Goal: Information Seeking & Learning: Learn about a topic

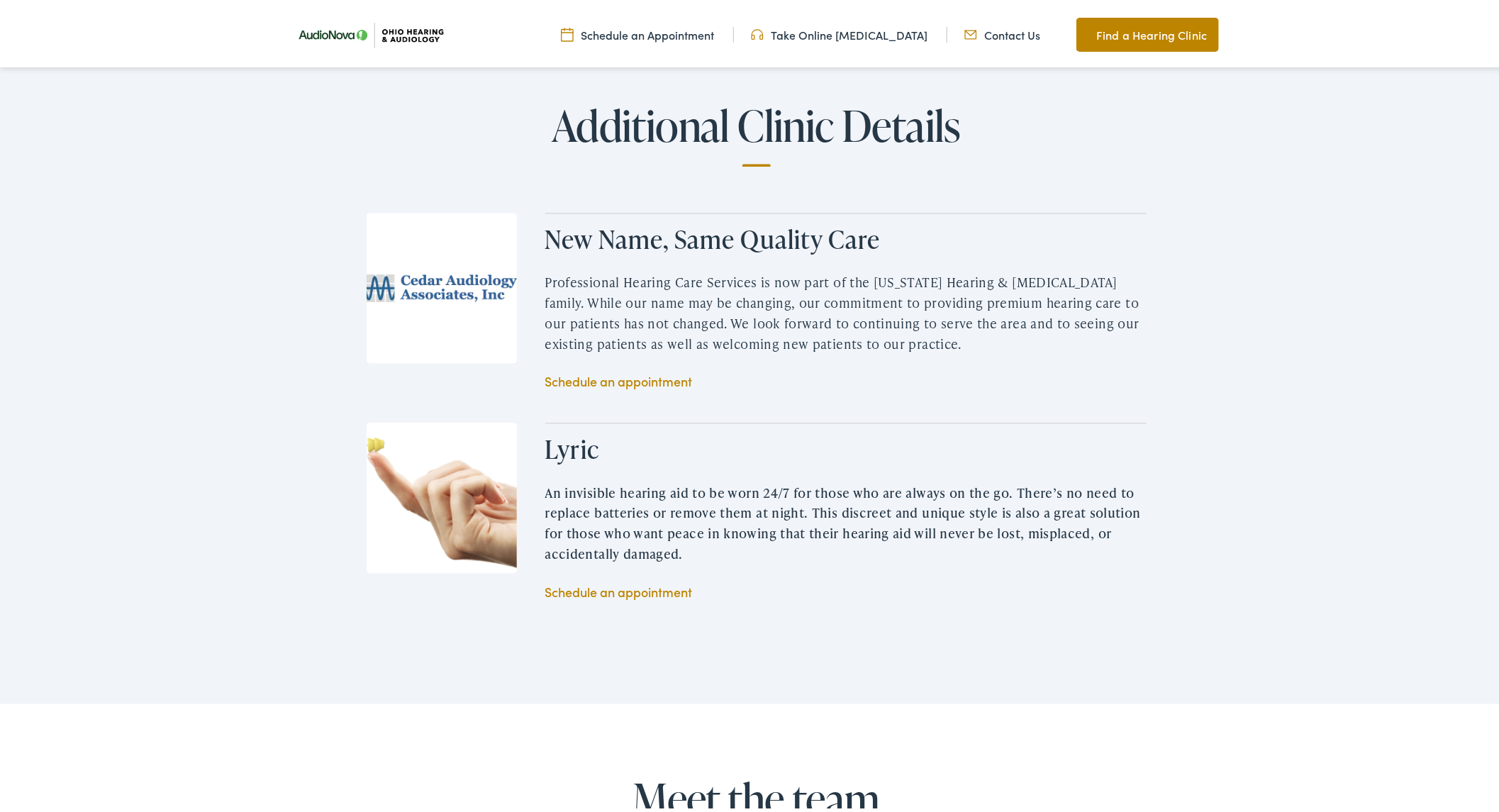
scroll to position [1838, 0]
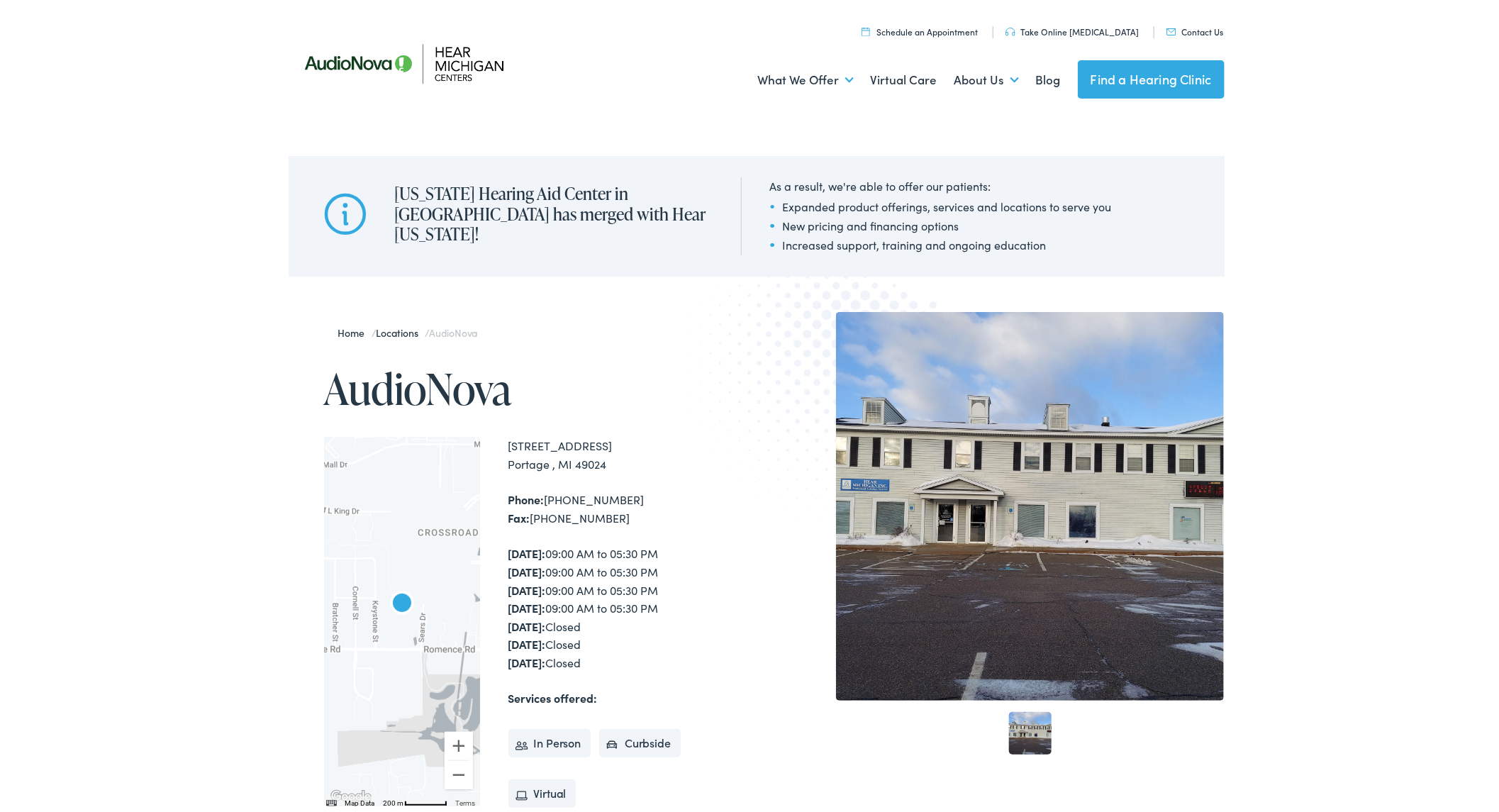
click at [1189, 31] on link "Contact Us" at bounding box center [1195, 28] width 58 height 12
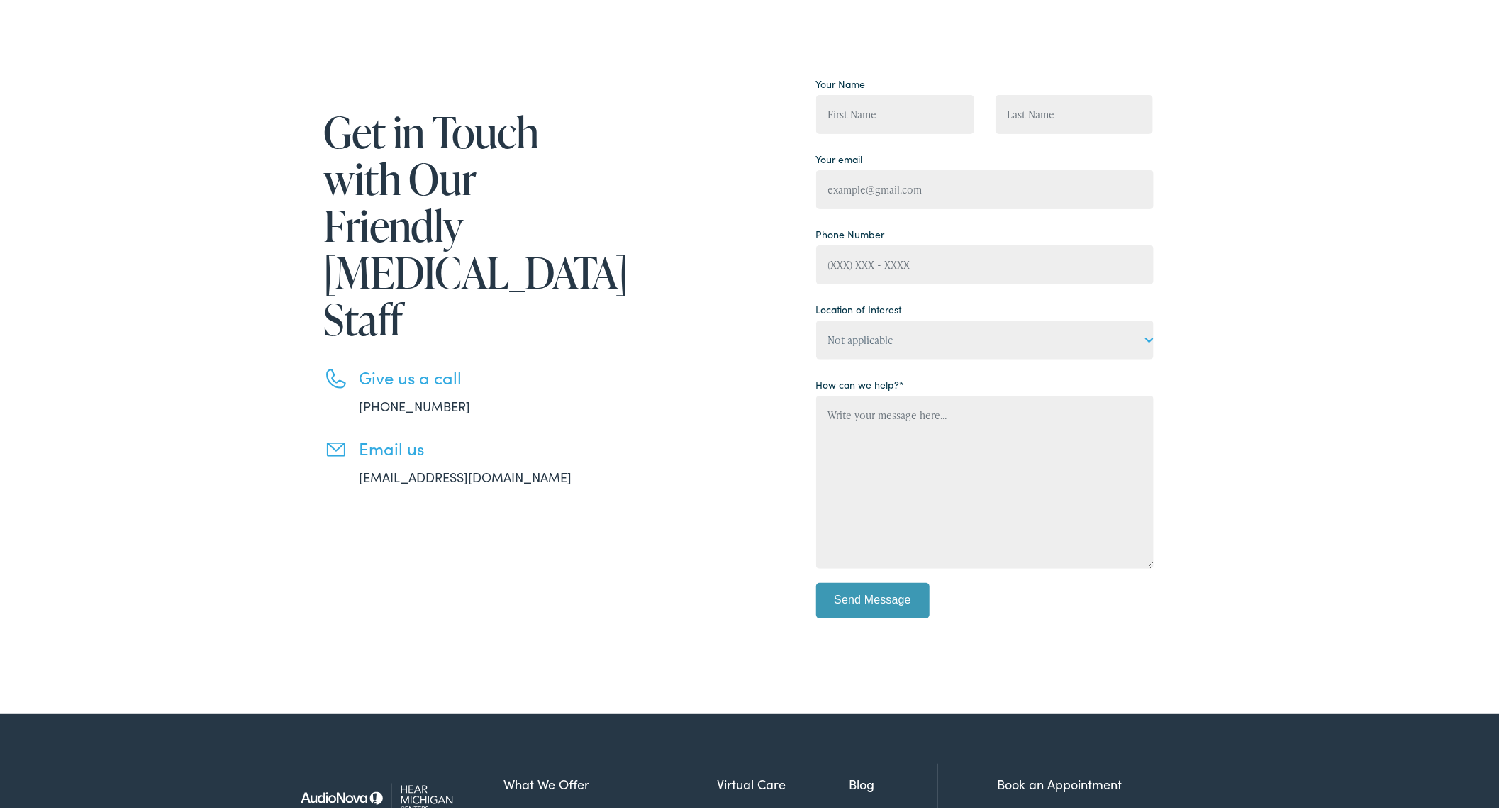
scroll to position [392, 0]
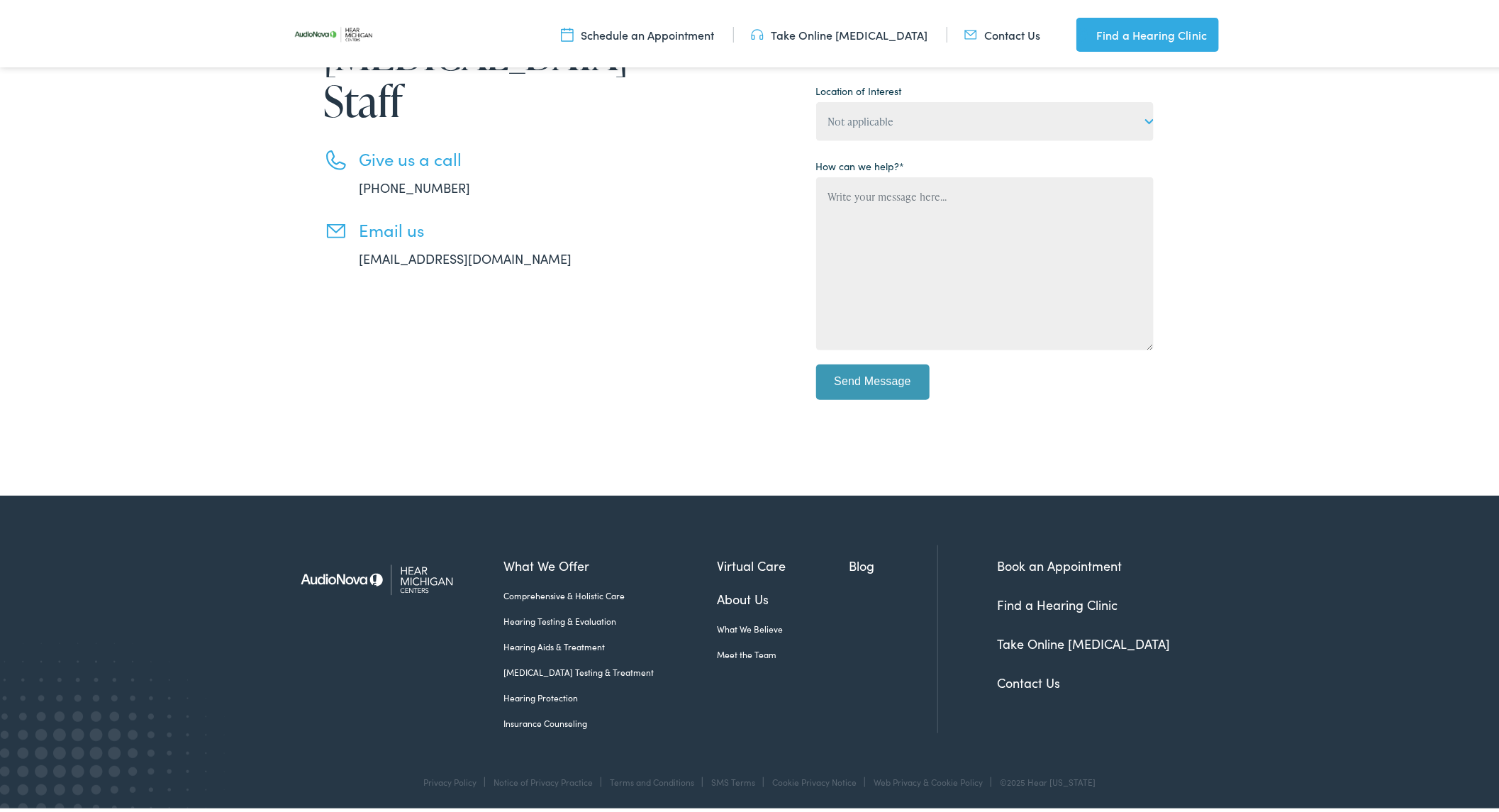
click at [522, 714] on link "Insurance Counseling" at bounding box center [611, 719] width 213 height 12
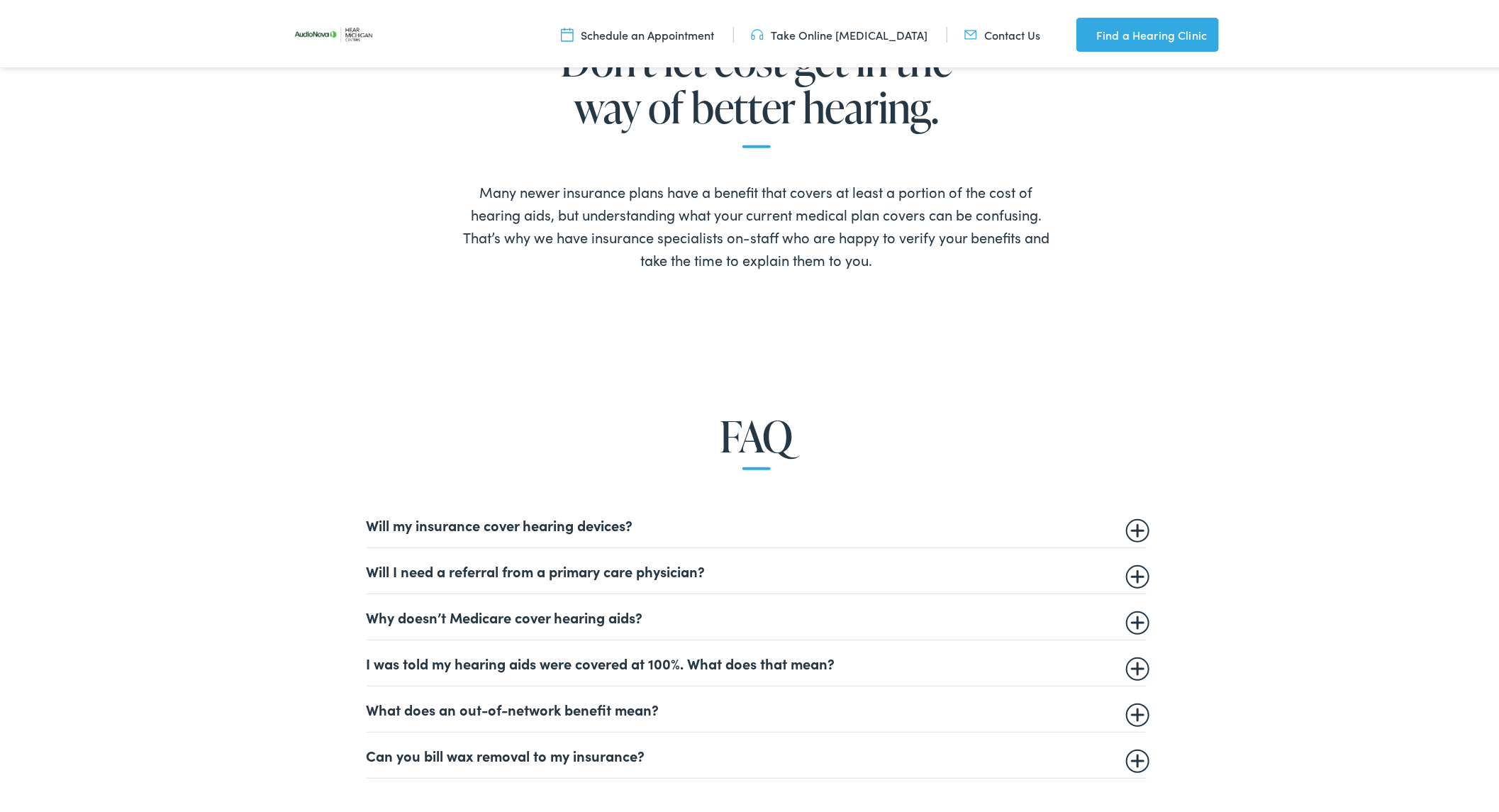
scroll to position [788, 0]
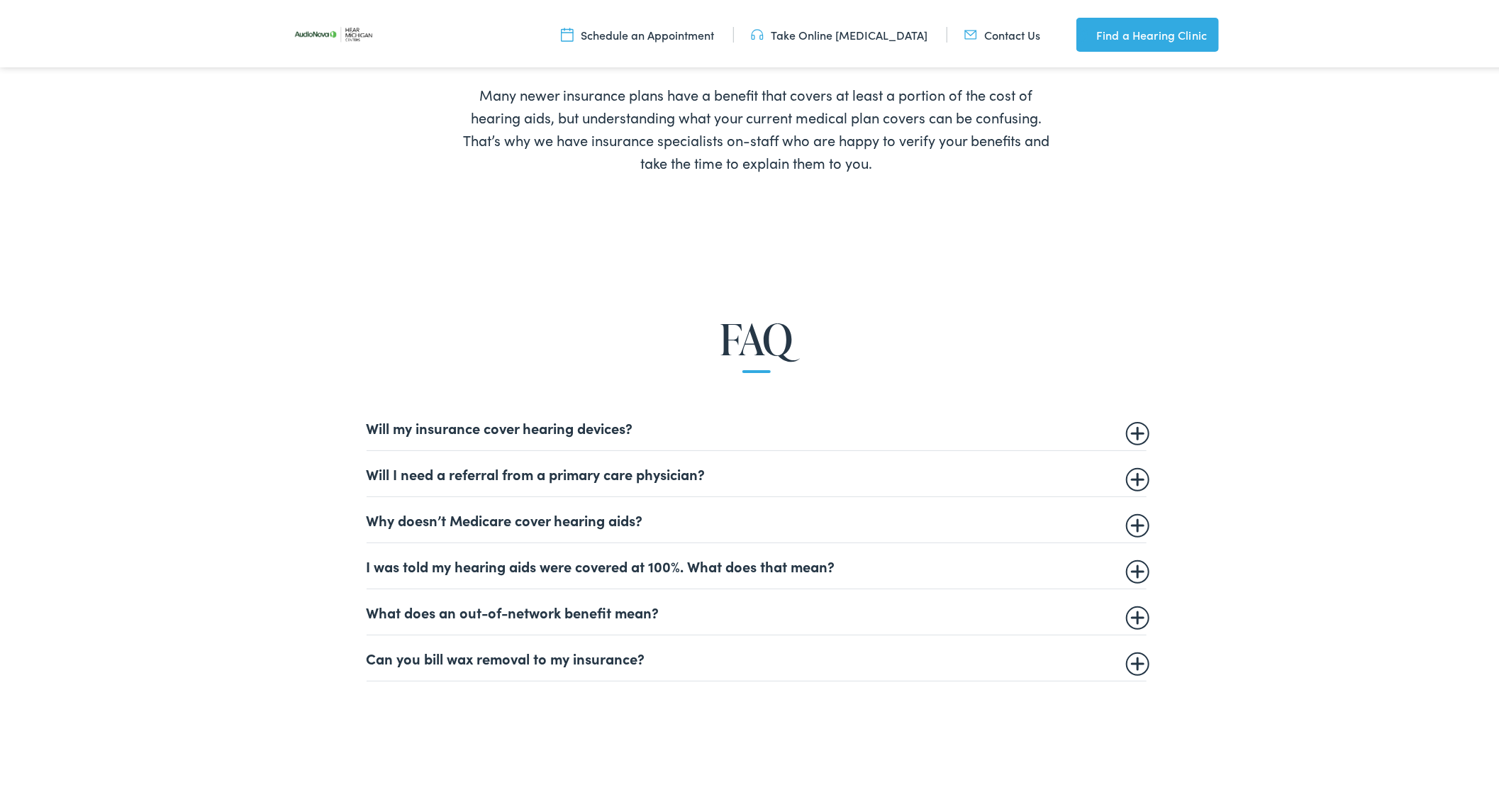
click at [469, 423] on summary "Will my insurance cover hearing devices?" at bounding box center [756, 424] width 780 height 17
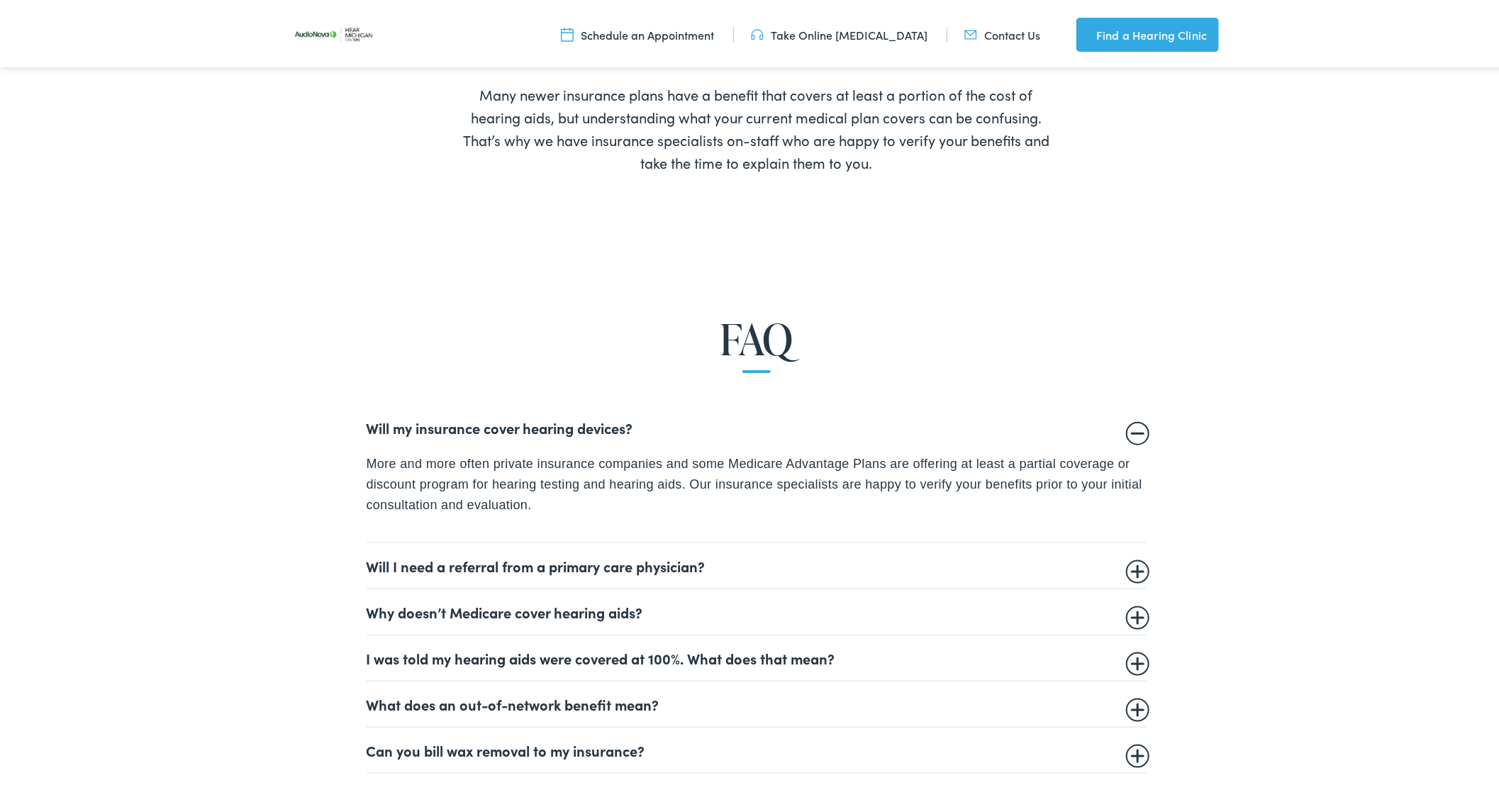
click at [512, 555] on summary "Will I need a referral from a primary care physician?" at bounding box center [756, 562] width 780 height 17
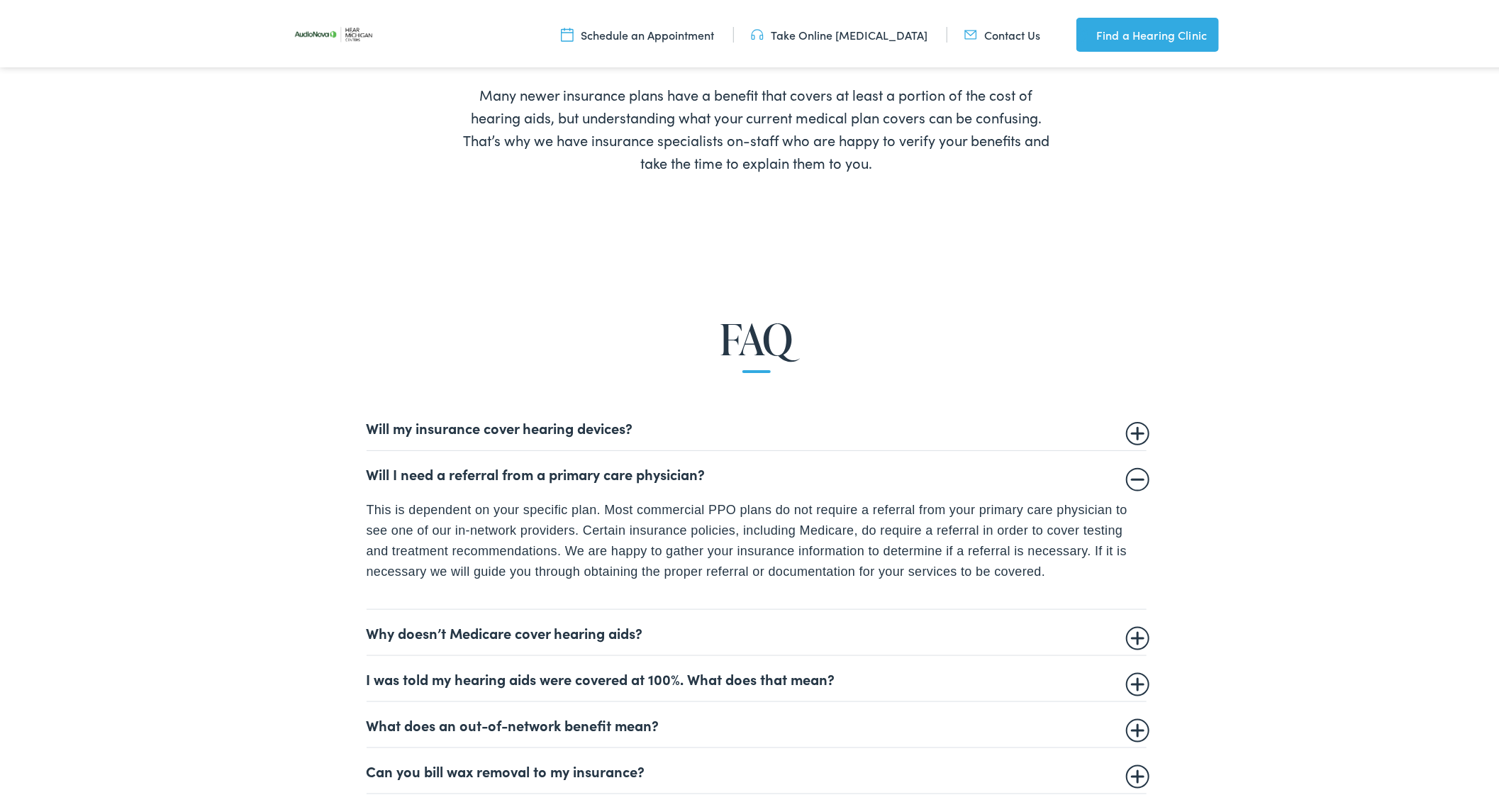
click at [507, 625] on summary "Why doesn’t Medicare cover hearing aids?" at bounding box center [756, 629] width 780 height 17
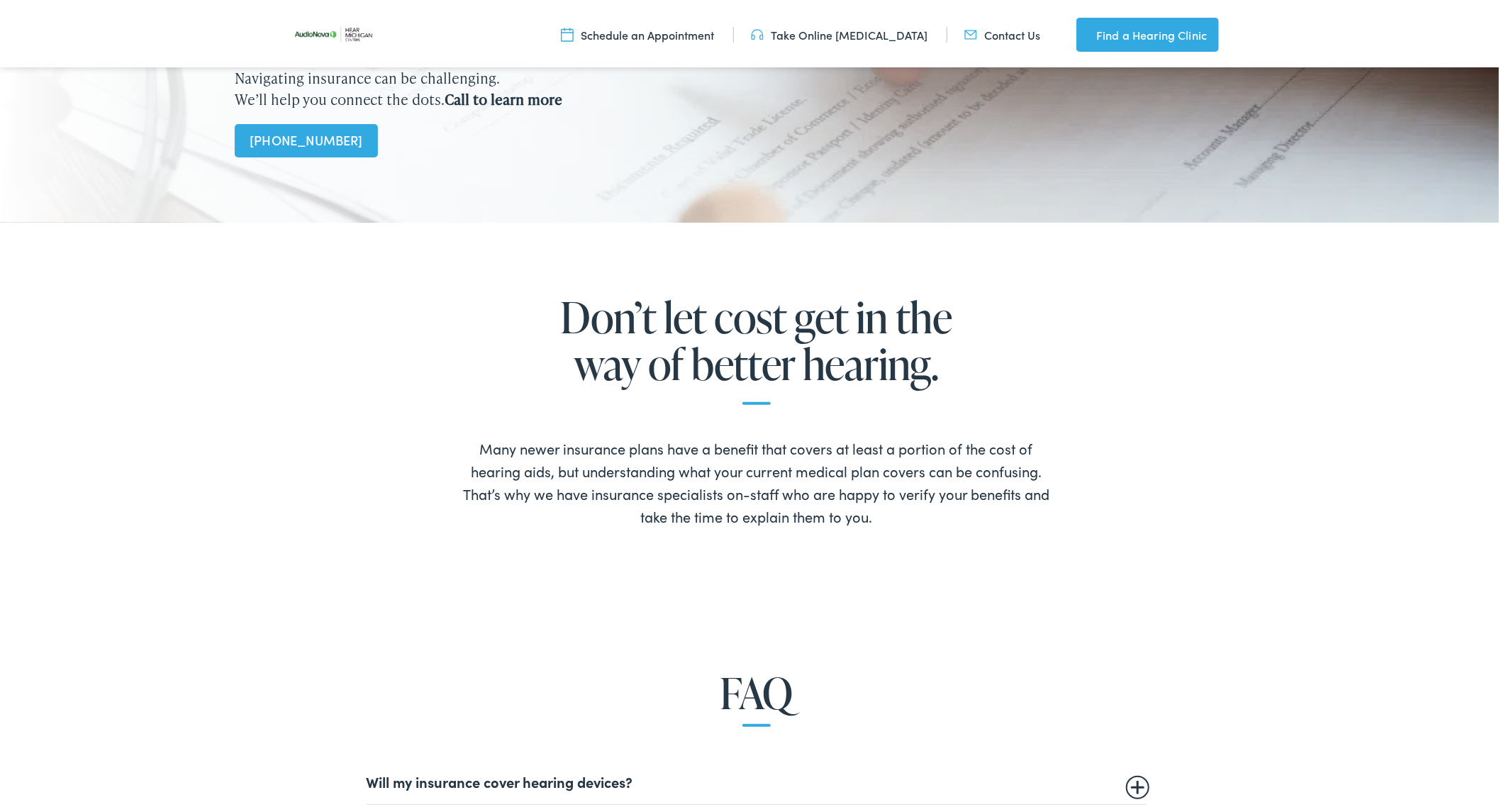
scroll to position [0, 0]
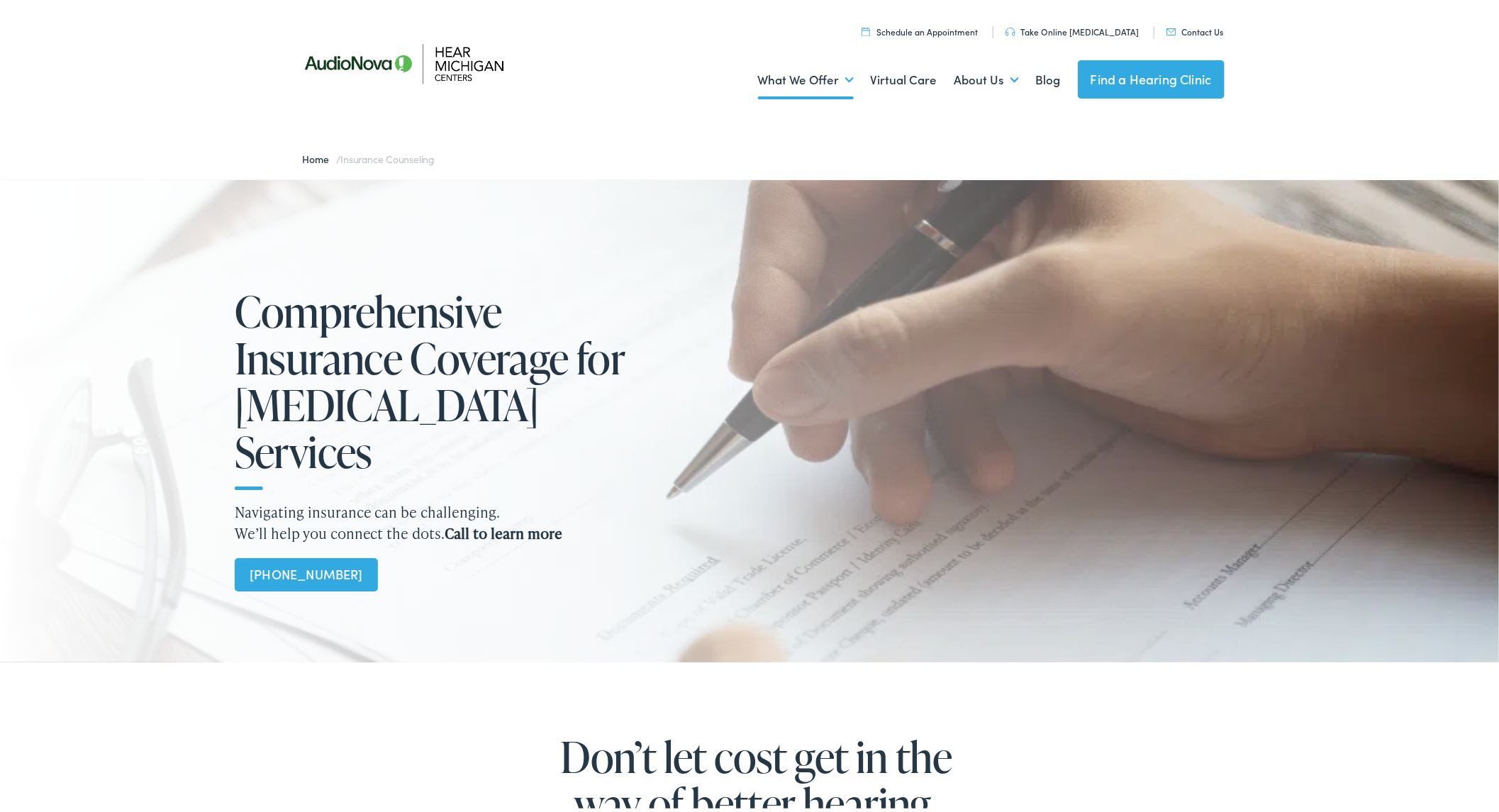
click at [465, 62] on img at bounding box center [416, 59] width 255 height 90
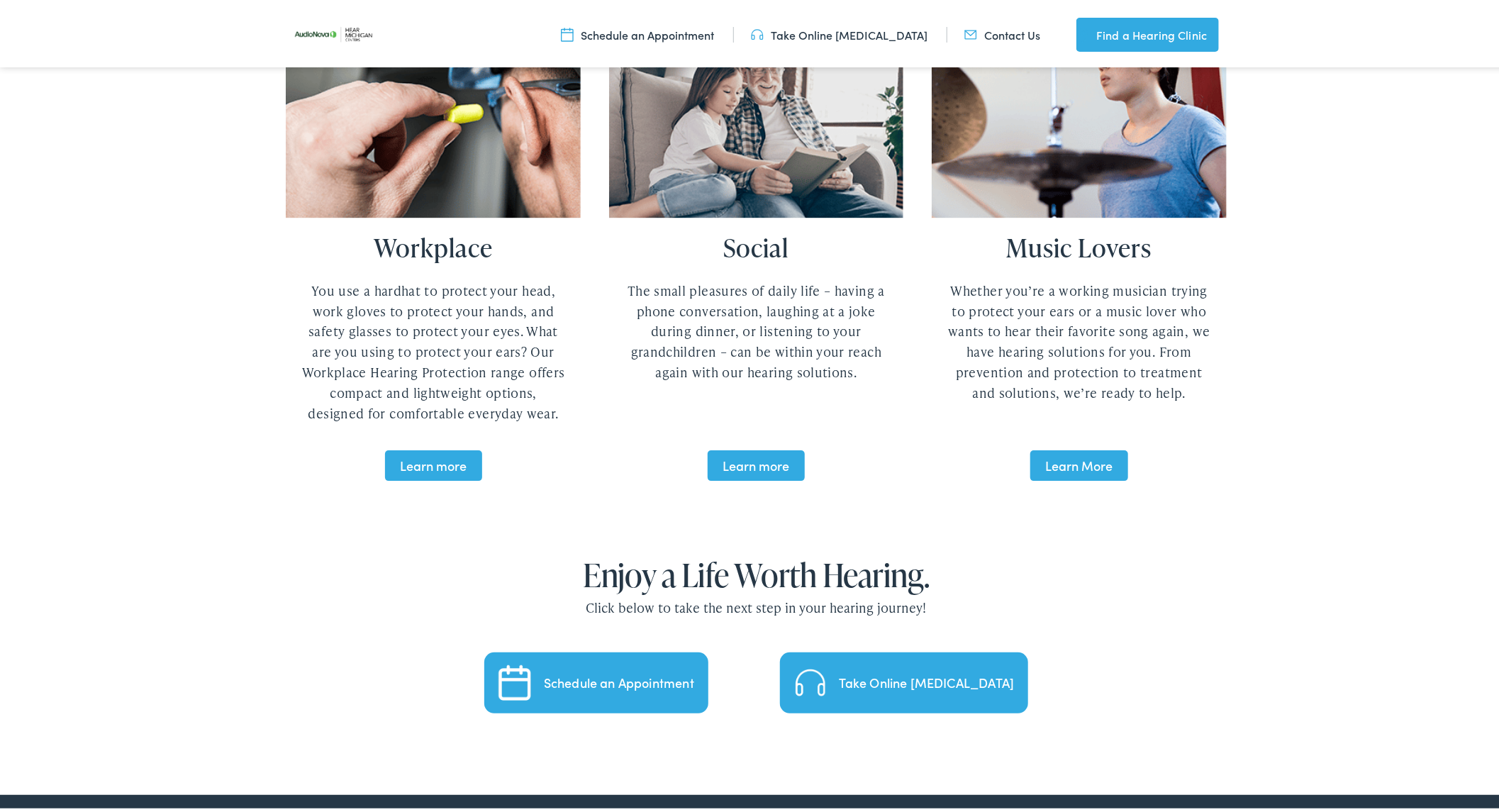
scroll to position [2607, 0]
